Goal: Task Accomplishment & Management: Manage account settings

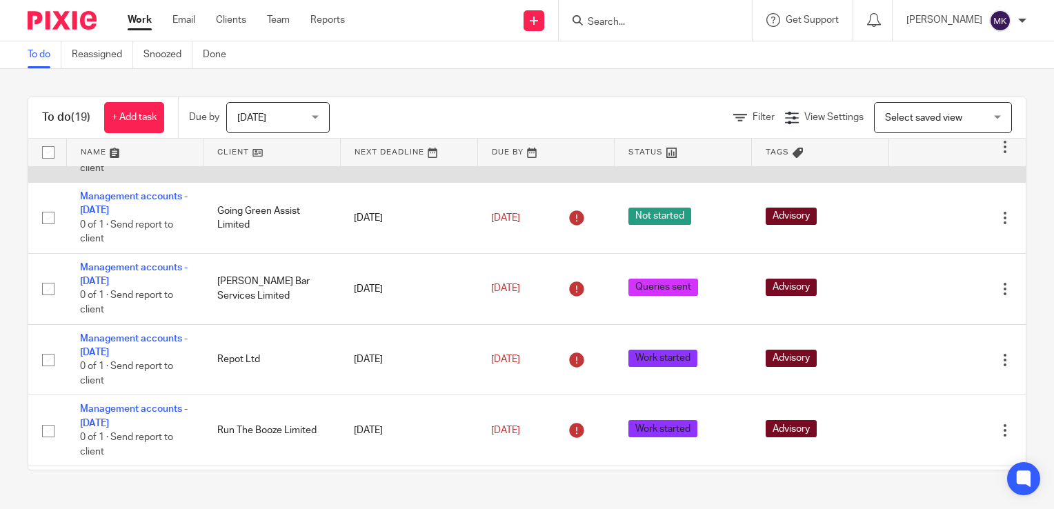
scroll to position [1030, 0]
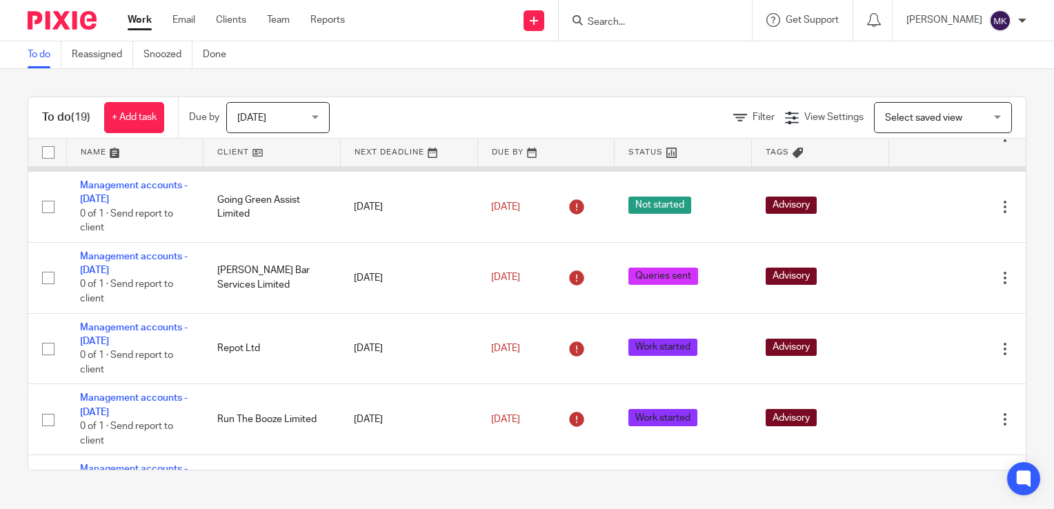
scroll to position [1030, 0]
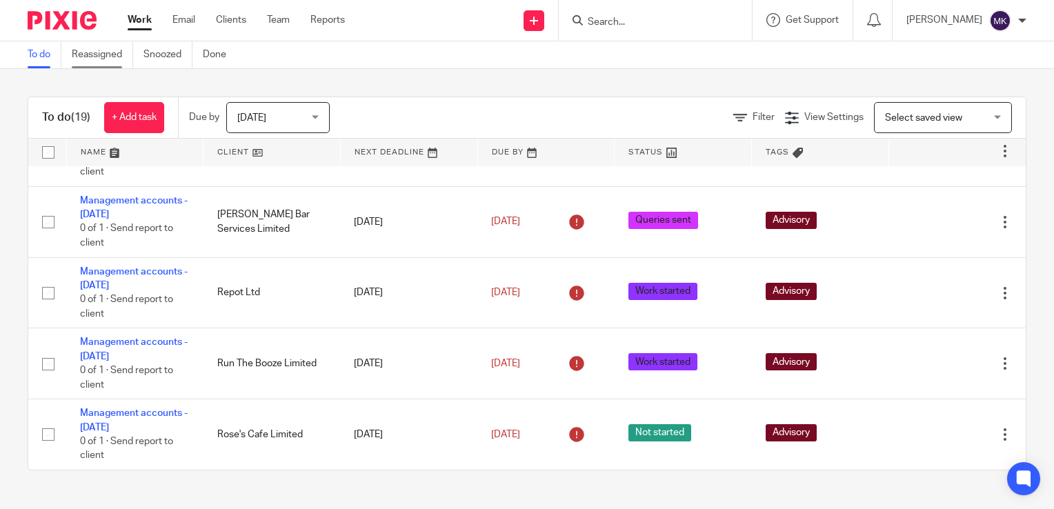
click at [113, 61] on link "Reassigned" at bounding box center [102, 54] width 61 height 27
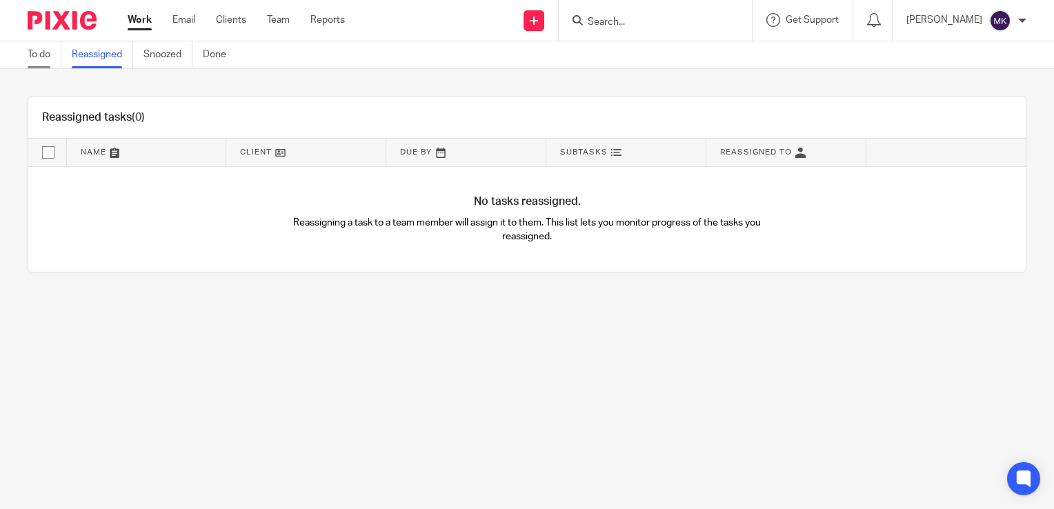
click at [41, 52] on link "To do" at bounding box center [45, 54] width 34 height 27
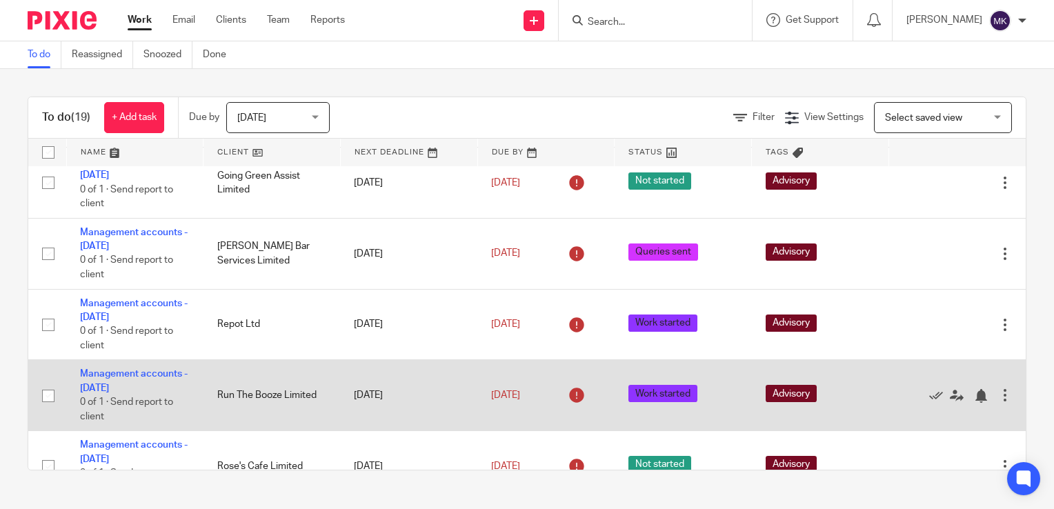
scroll to position [1030, 0]
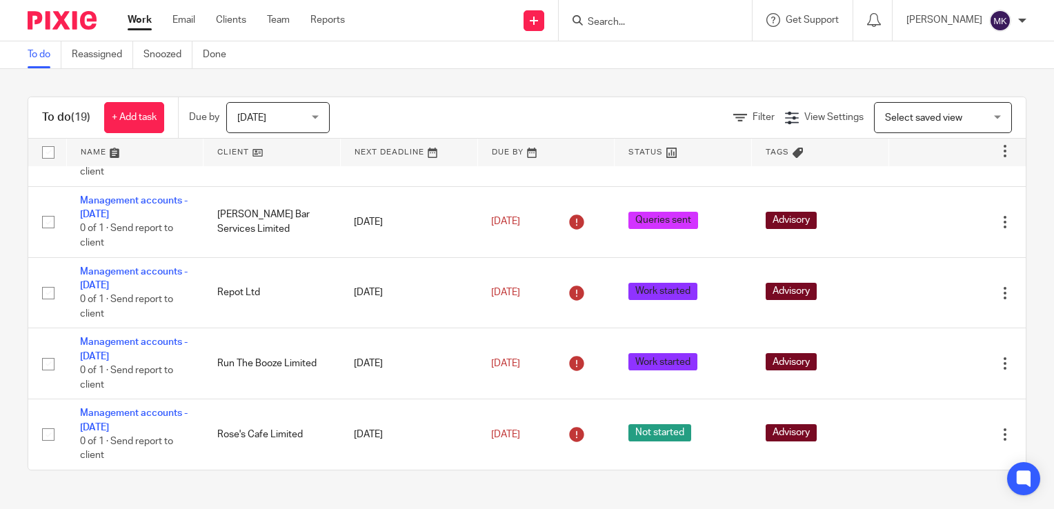
click at [732, 125] on div "Filter View Settings View Settings Manage saved views Select saved view Select …" at bounding box center [690, 117] width 672 height 31
click at [753, 114] on span "Filter" at bounding box center [764, 117] width 22 height 10
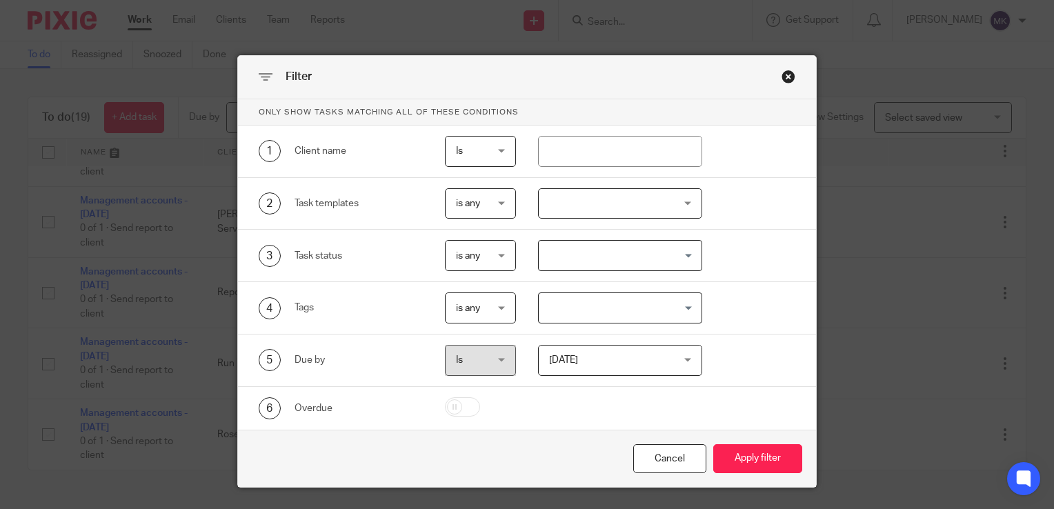
click at [489, 364] on span "Is" at bounding box center [480, 360] width 48 height 29
click at [577, 350] on span "Today" at bounding box center [610, 360] width 122 height 29
click at [740, 446] on button "Apply filter" at bounding box center [758, 459] width 89 height 30
click at [740, 447] on button "Apply filter" at bounding box center [758, 459] width 89 height 30
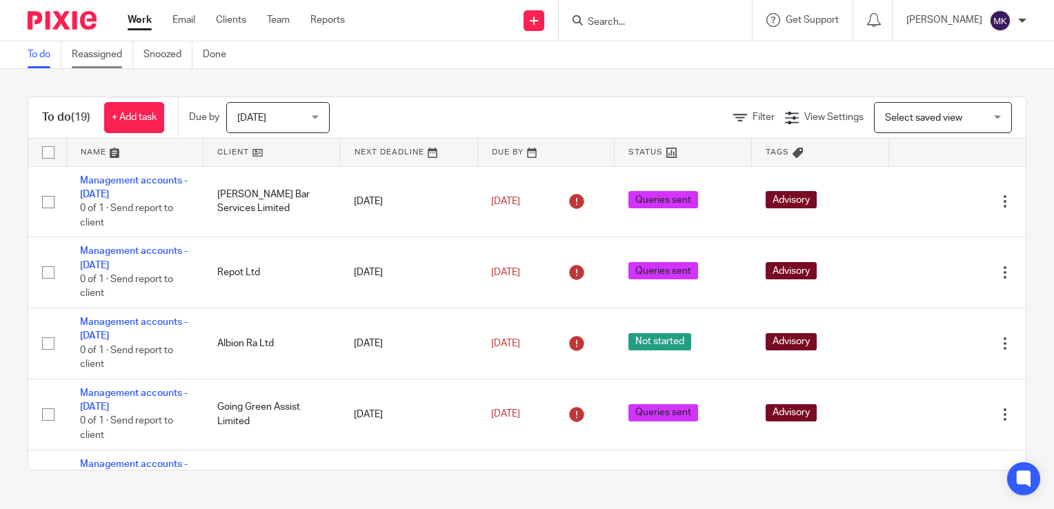
click at [115, 49] on link "Reassigned" at bounding box center [102, 54] width 61 height 27
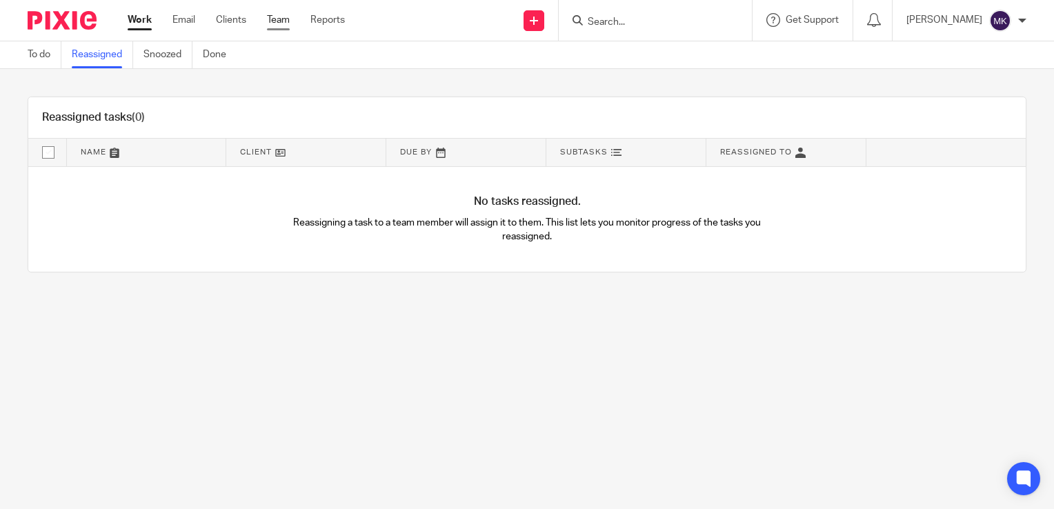
click at [290, 17] on link "Team" at bounding box center [278, 20] width 23 height 14
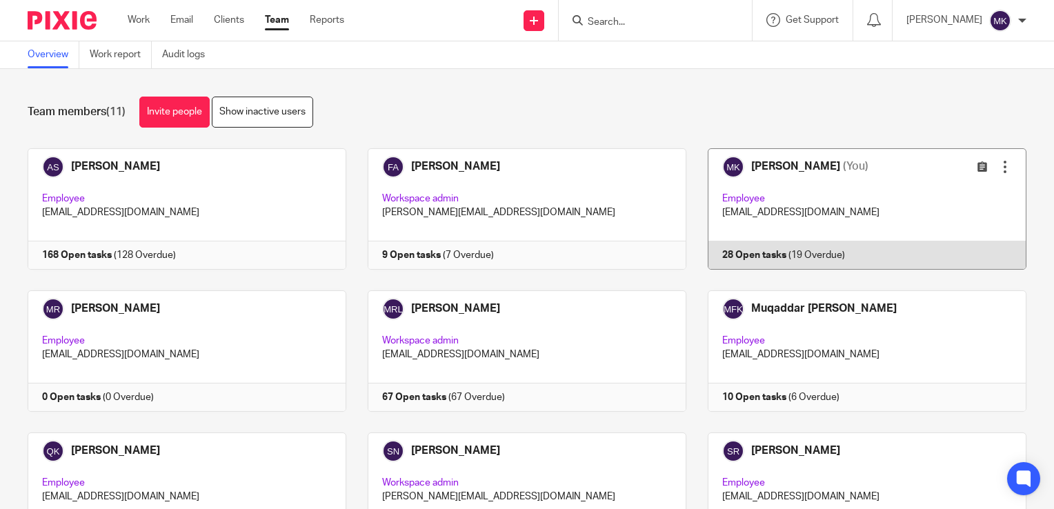
click at [807, 211] on link at bounding box center [857, 208] width 340 height 121
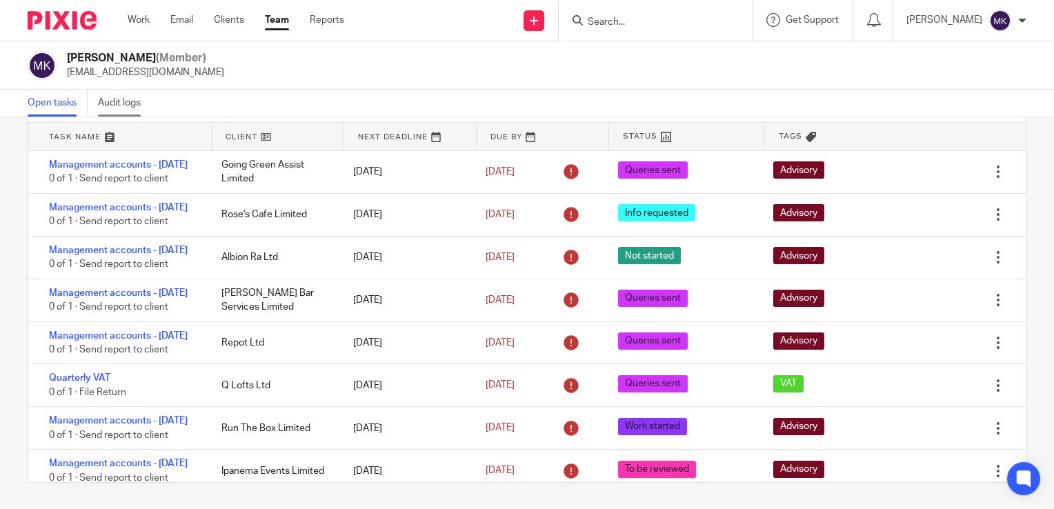
click at [126, 107] on link "Audit logs" at bounding box center [124, 103] width 53 height 27
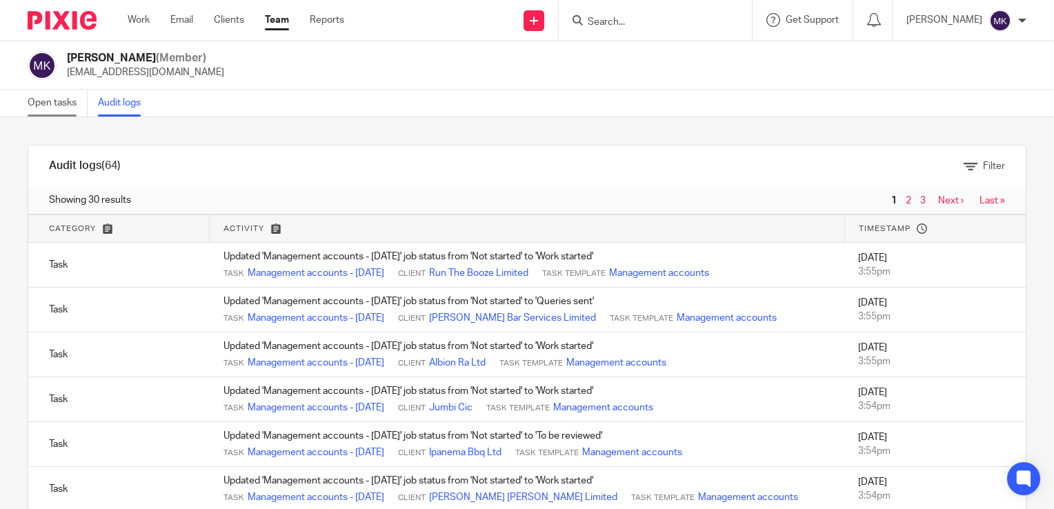
click at [62, 105] on link "Open tasks" at bounding box center [58, 103] width 60 height 27
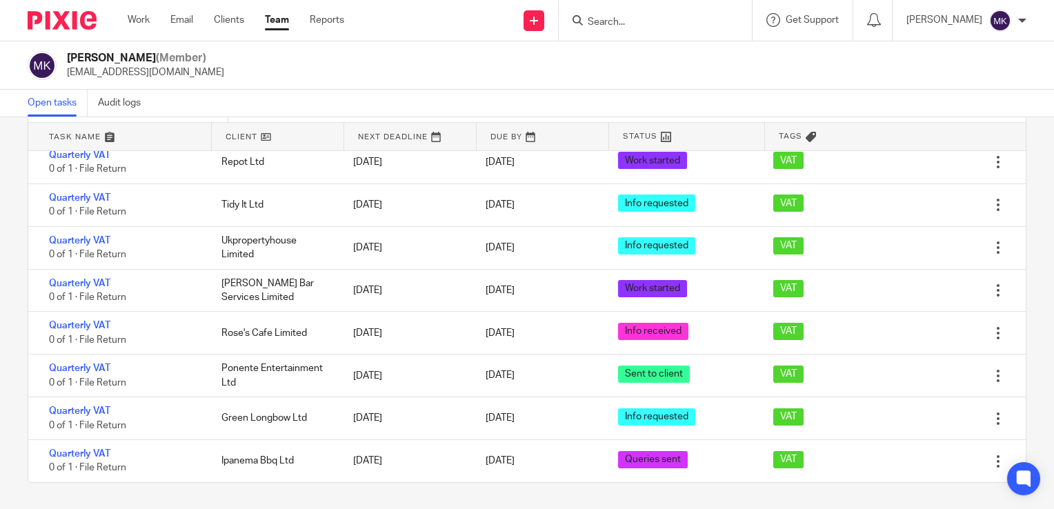
scroll to position [914, 0]
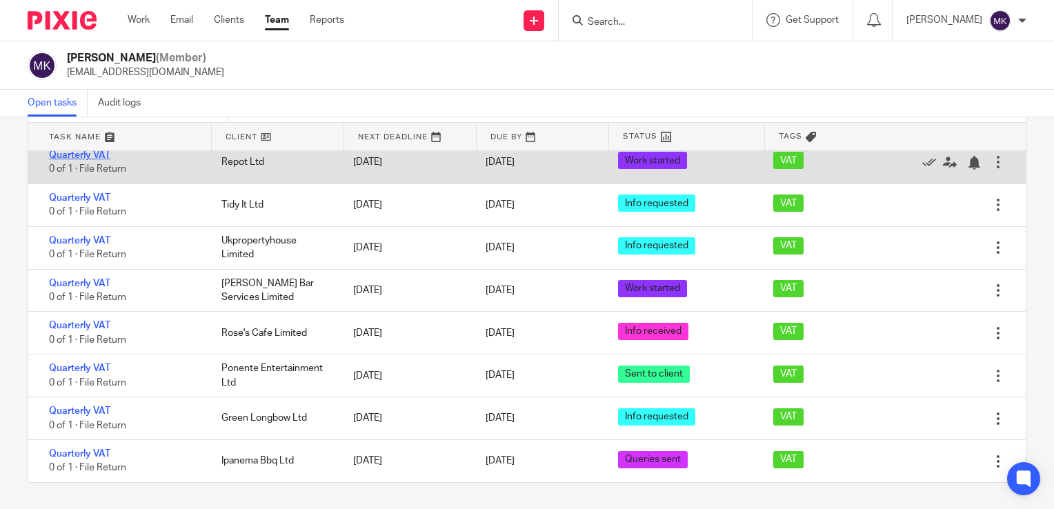
click at [80, 160] on link "Quarterly VAT" at bounding box center [79, 155] width 61 height 10
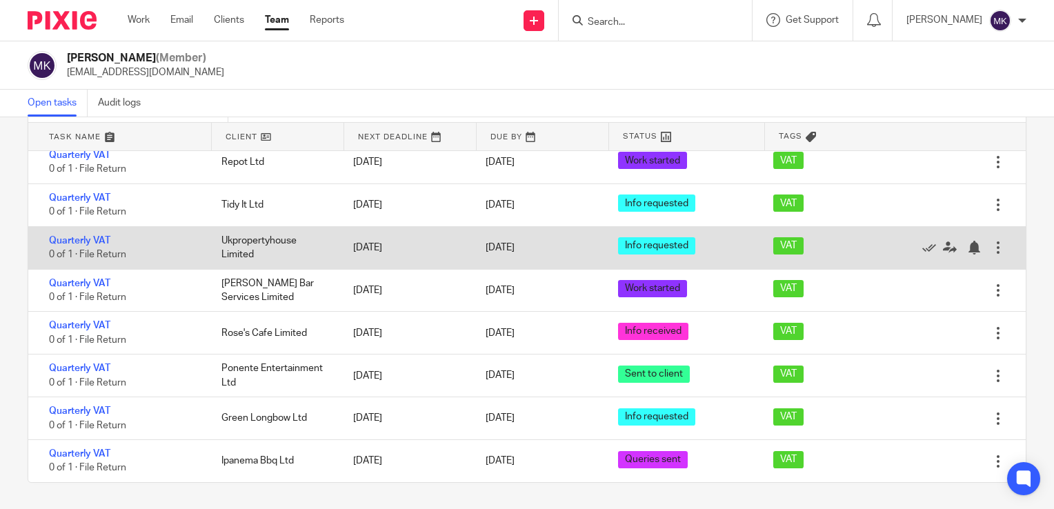
scroll to position [1052, 0]
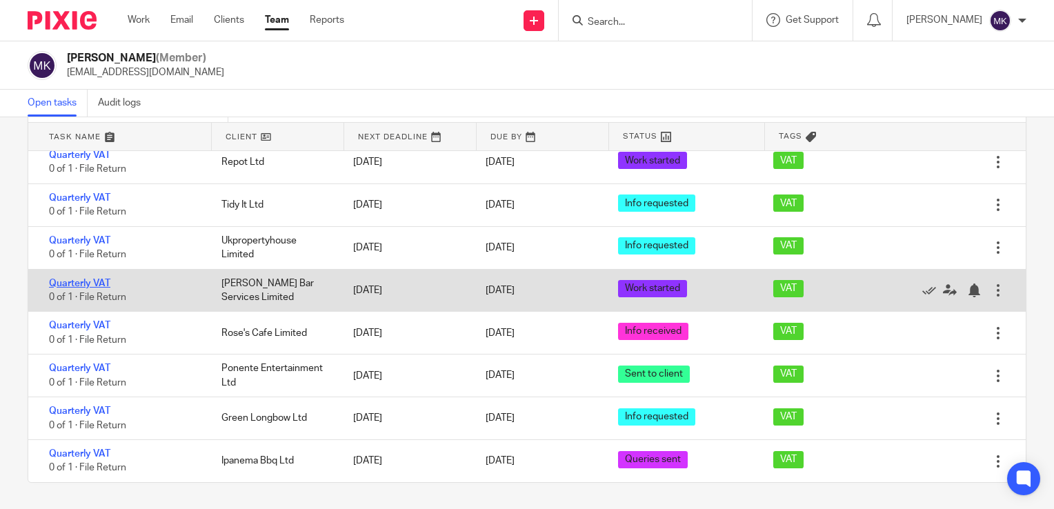
click at [91, 288] on link "Quarterly VAT" at bounding box center [79, 284] width 61 height 10
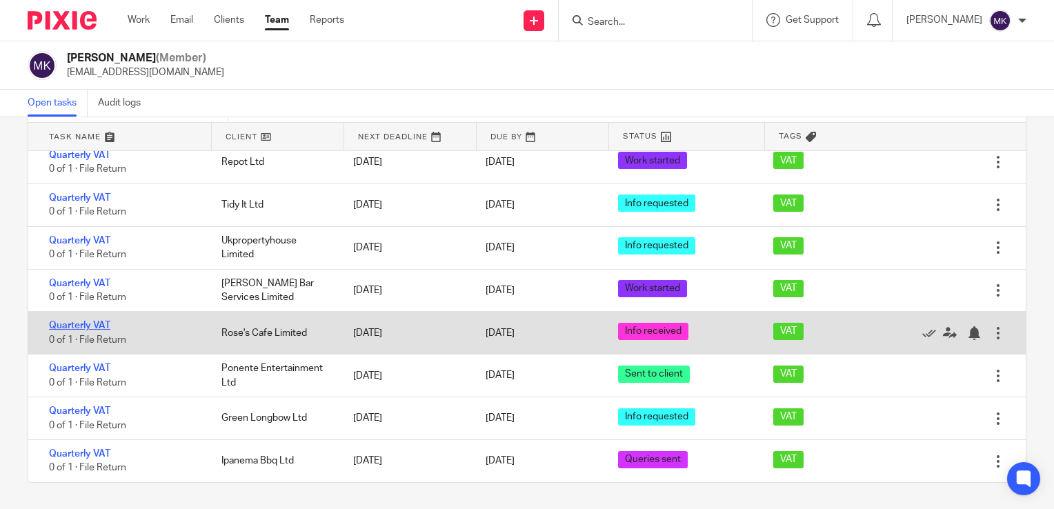
click at [84, 331] on link "Quarterly VAT" at bounding box center [79, 326] width 61 height 10
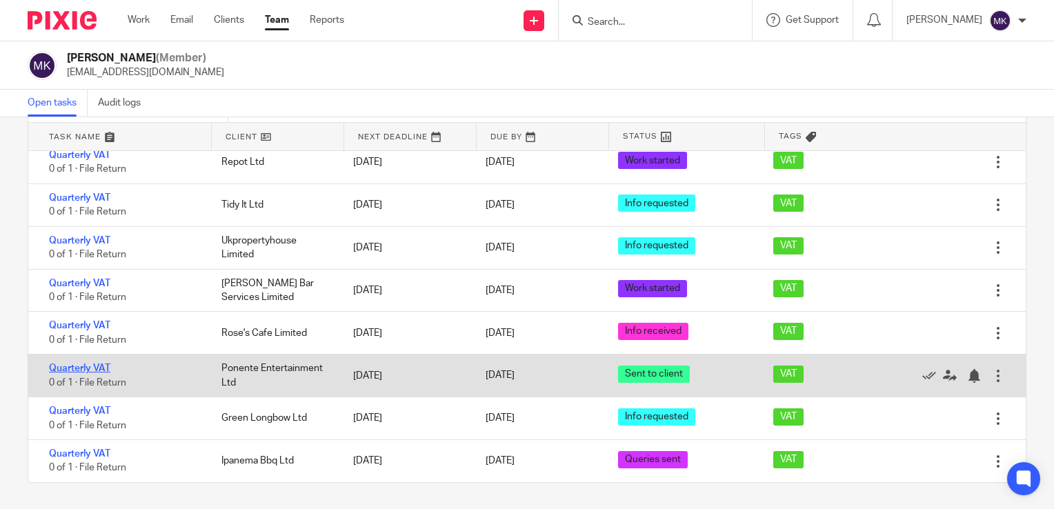
click at [80, 366] on link "Quarterly VAT" at bounding box center [79, 369] width 61 height 10
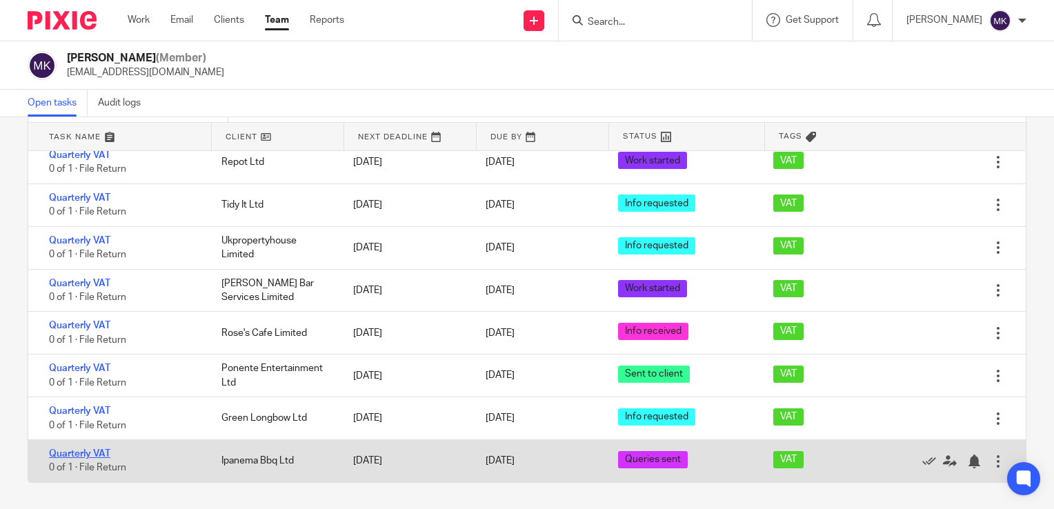
click at [75, 454] on link "Quarterly VAT" at bounding box center [79, 454] width 61 height 10
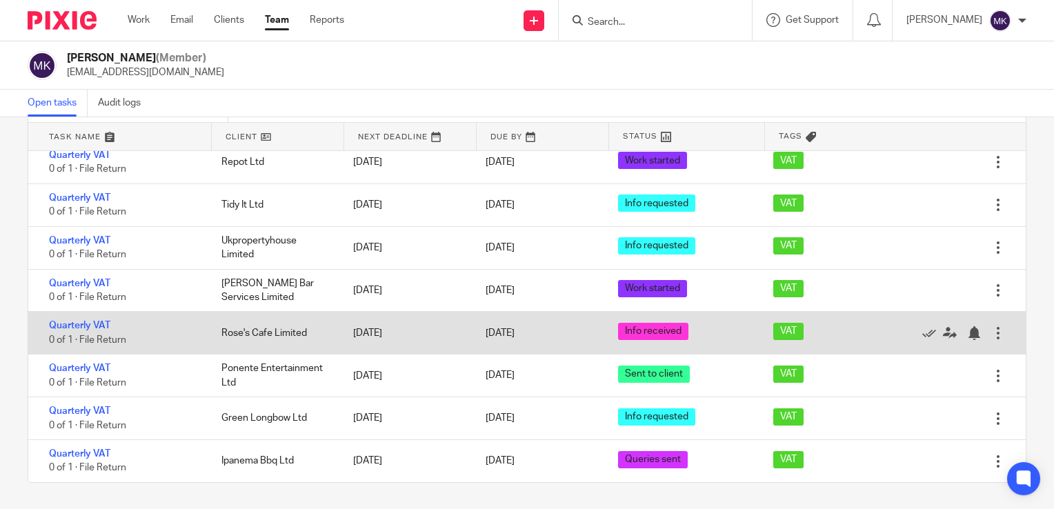
scroll to position [1052, 0]
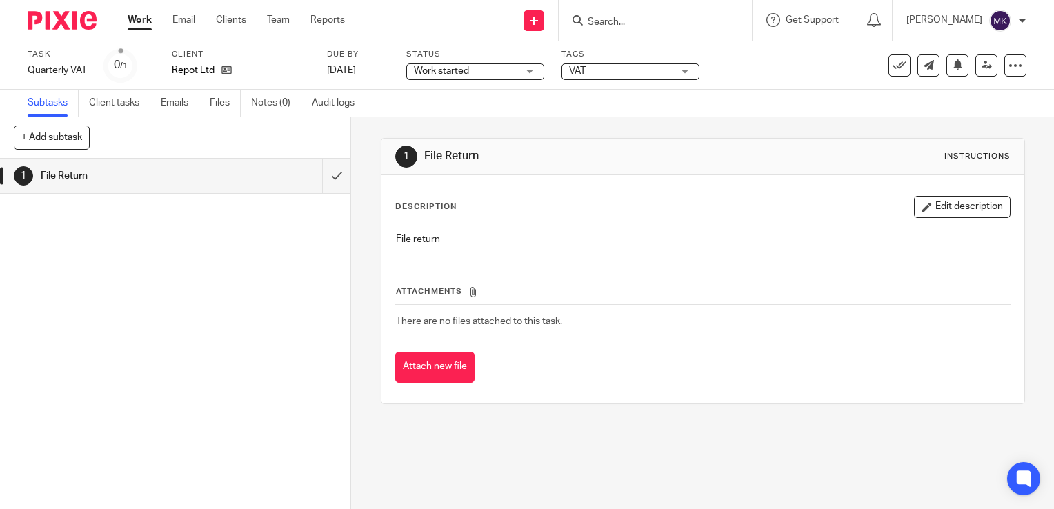
click at [532, 73] on div "Work started Work started" at bounding box center [475, 71] width 138 height 17
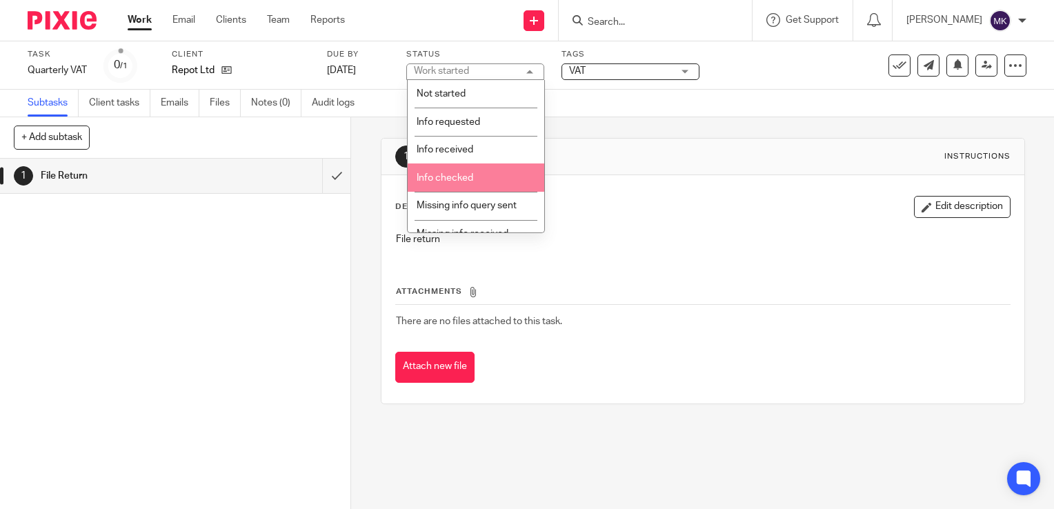
scroll to position [69, 0]
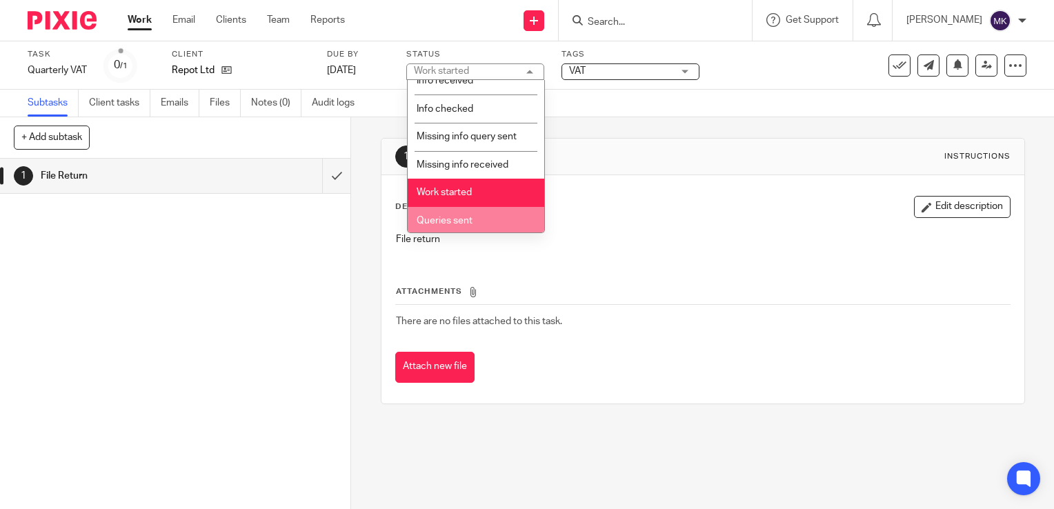
click at [478, 220] on li "Queries sent" at bounding box center [476, 221] width 137 height 28
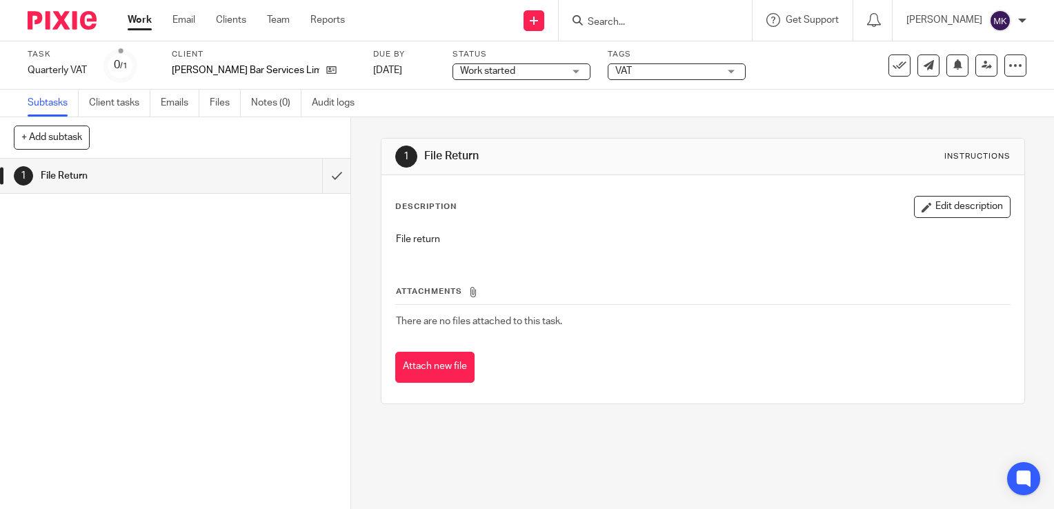
click at [535, 72] on div "Work started Work started" at bounding box center [522, 71] width 138 height 17
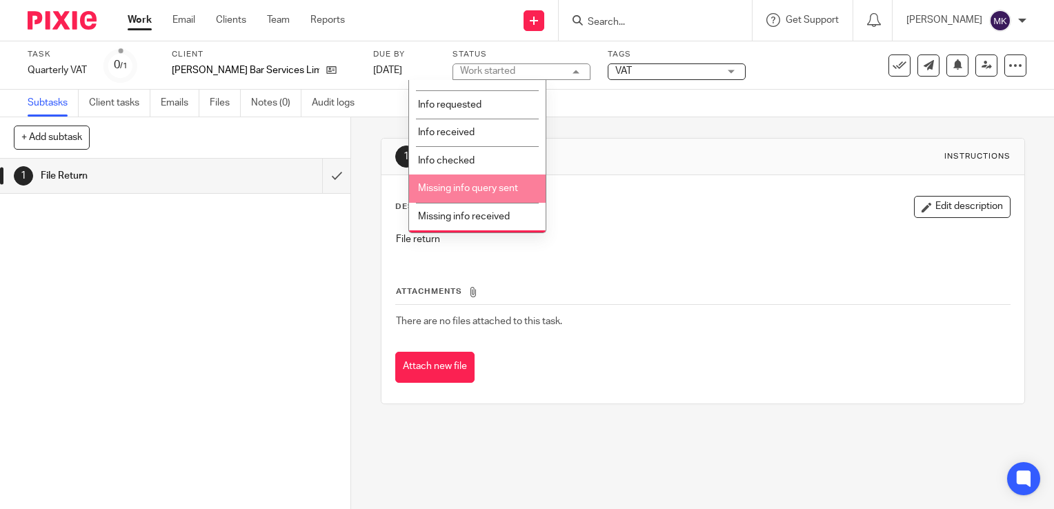
scroll to position [69, 0]
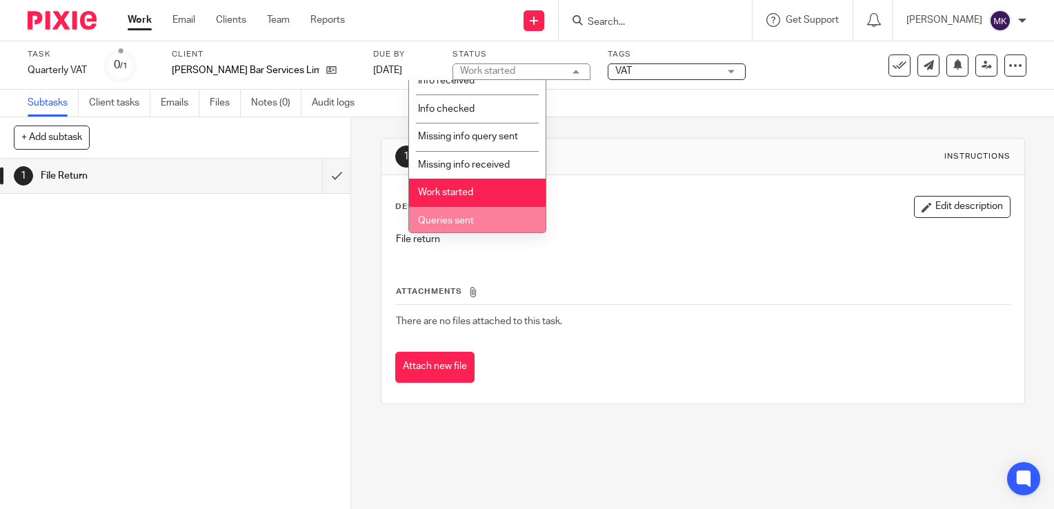
click at [478, 214] on li "Queries sent" at bounding box center [477, 221] width 137 height 28
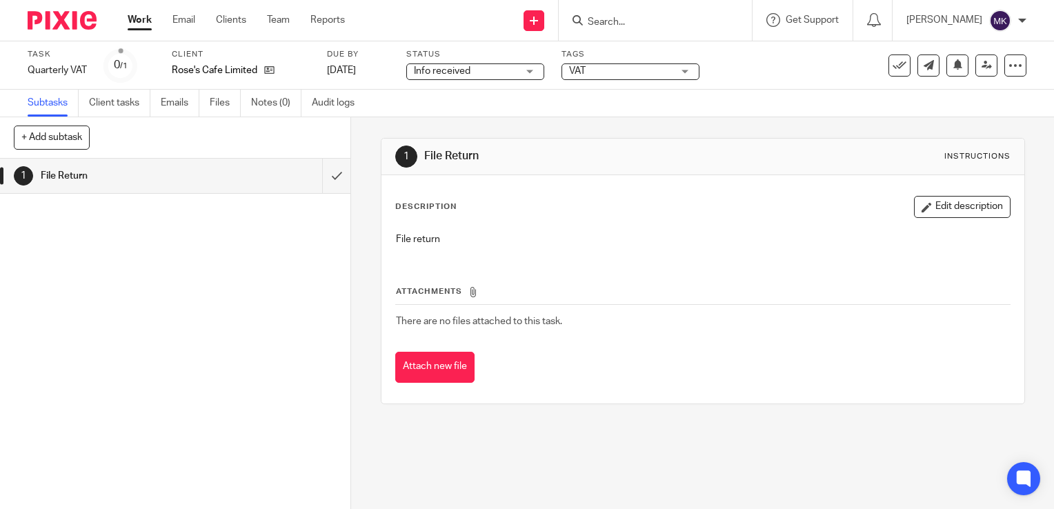
click at [525, 71] on div "Info received Info received" at bounding box center [475, 71] width 138 height 17
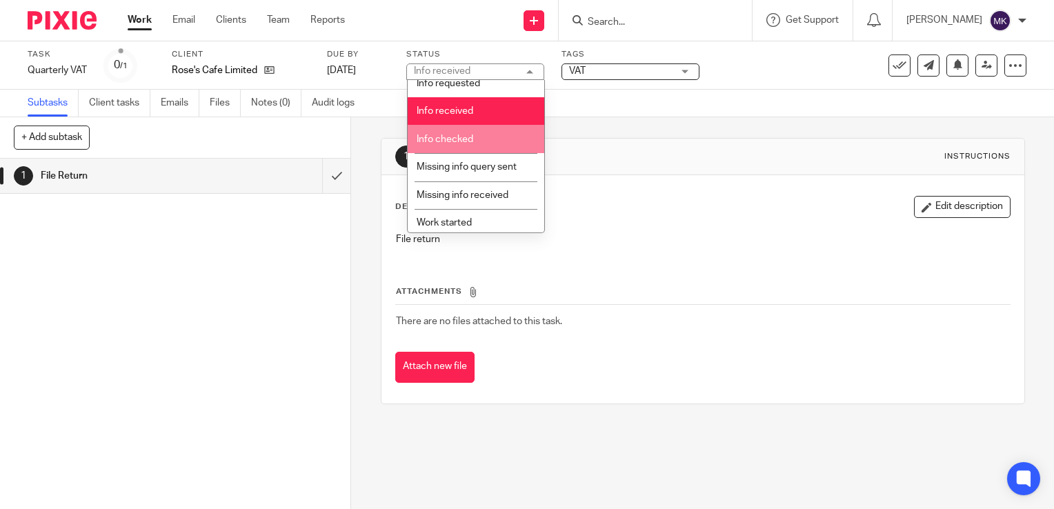
scroll to position [69, 0]
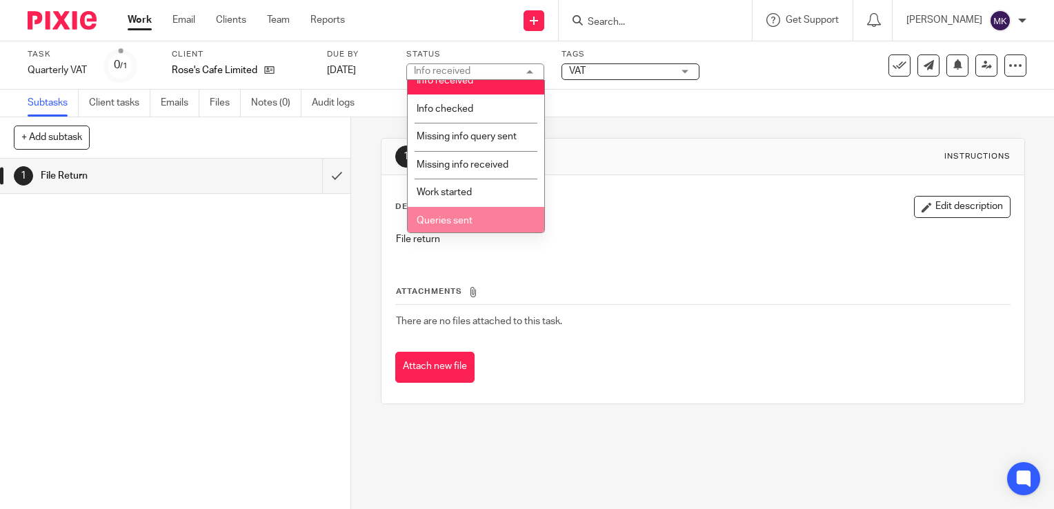
click at [487, 215] on li "Queries sent" at bounding box center [476, 221] width 137 height 28
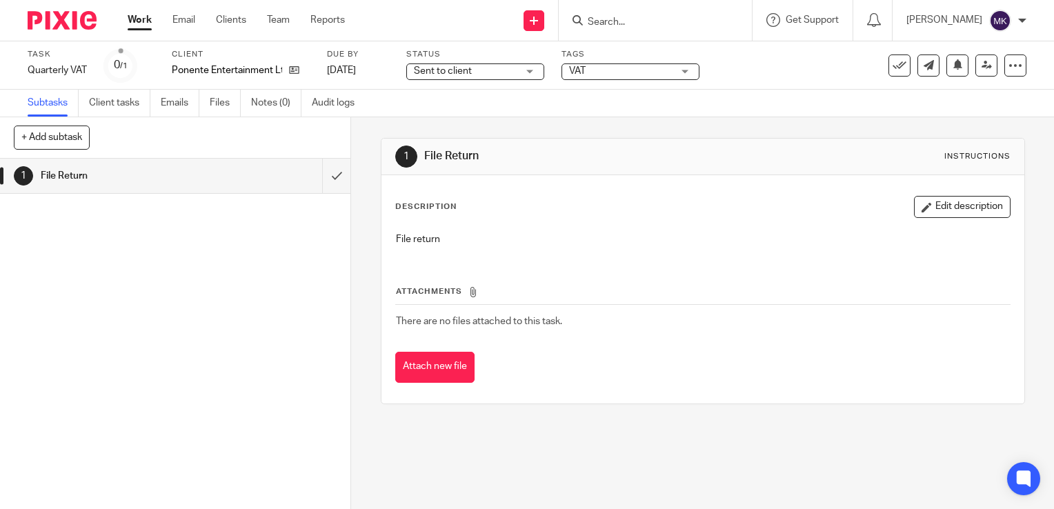
click at [533, 70] on div "Sent to client Sent to client" at bounding box center [475, 71] width 138 height 17
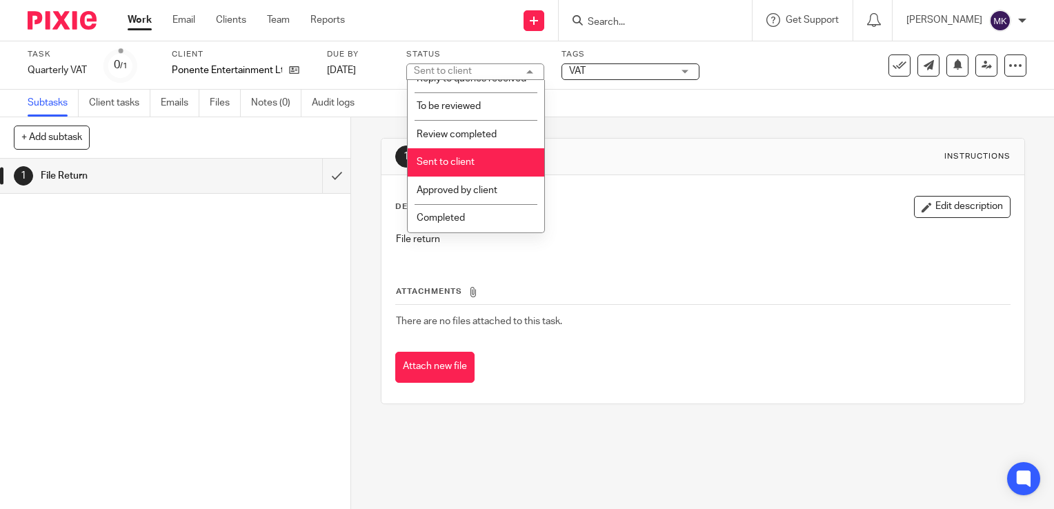
scroll to position [257, 0]
click at [474, 163] on li "Sent to client" at bounding box center [476, 162] width 137 height 28
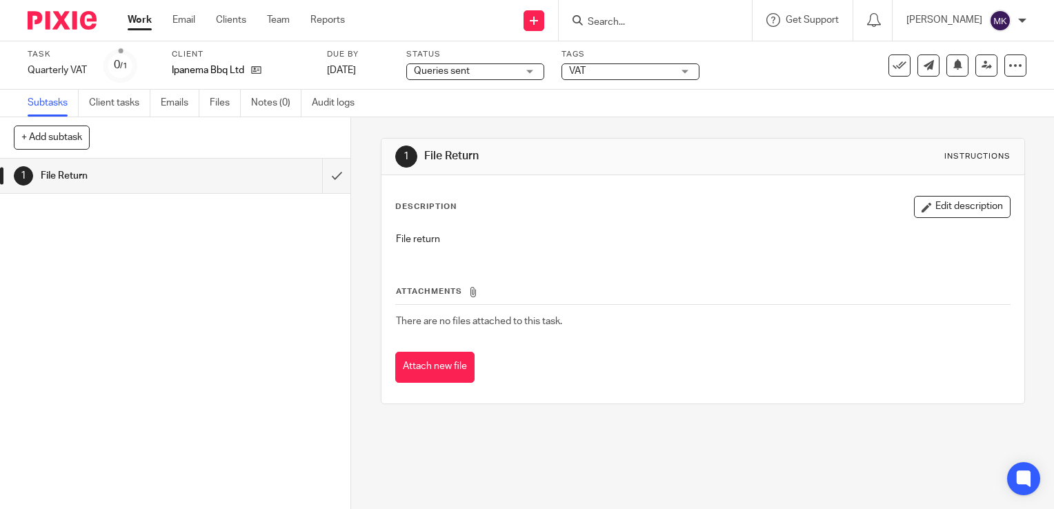
click at [526, 71] on div "Queries sent Queries sent" at bounding box center [475, 71] width 138 height 17
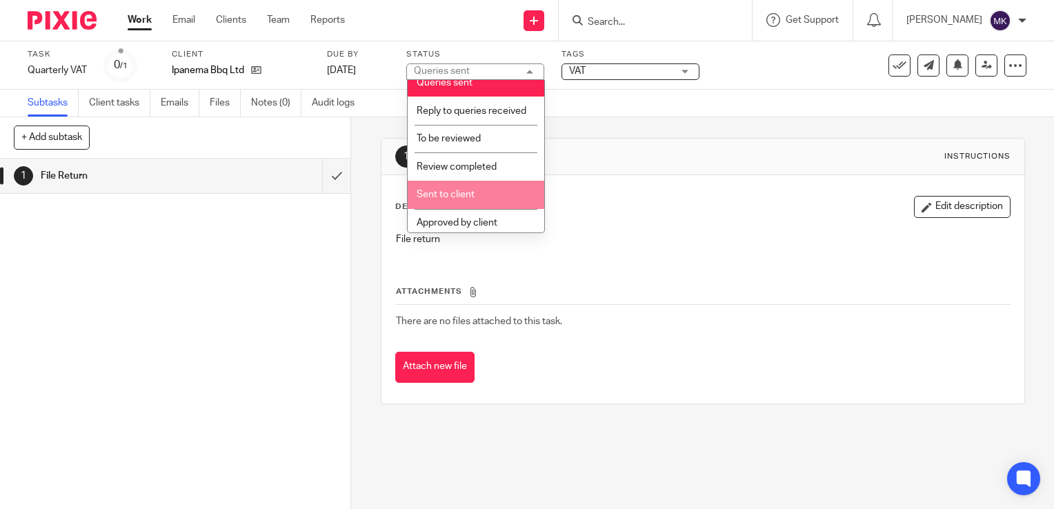
scroll to position [257, 0]
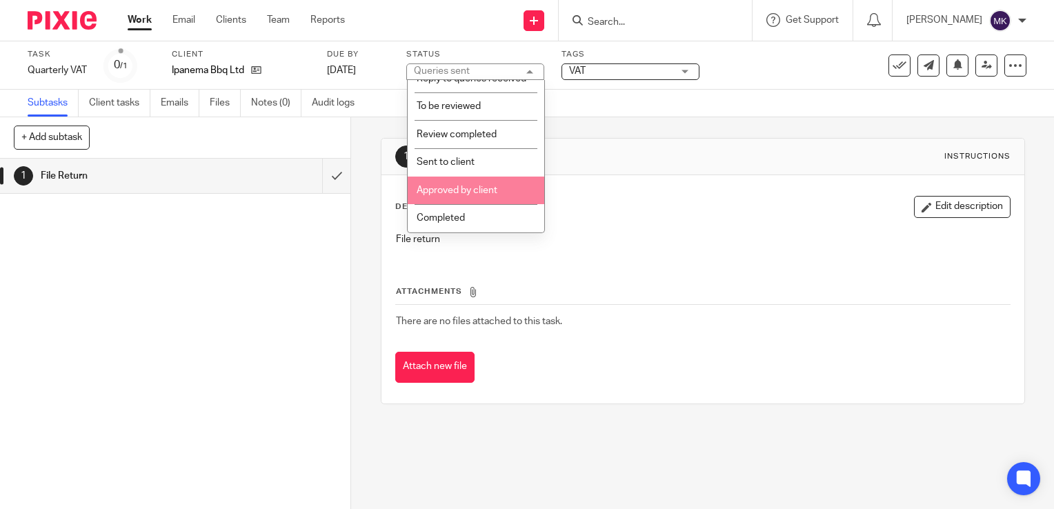
click at [478, 192] on span "Approved by client" at bounding box center [457, 191] width 81 height 10
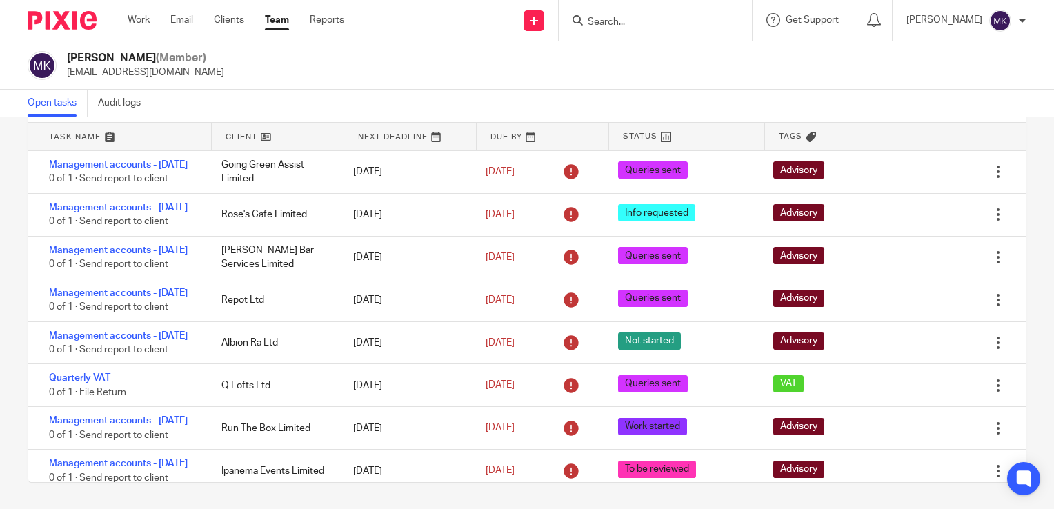
click at [306, 73] on div "[PERSON_NAME] (Member) [EMAIL_ADDRESS][DOMAIN_NAME]" at bounding box center [527, 65] width 999 height 29
click at [378, 51] on div "[PERSON_NAME] (Member) [EMAIL_ADDRESS][DOMAIN_NAME]" at bounding box center [527, 65] width 999 height 29
